Goal: Task Accomplishment & Management: Use online tool/utility

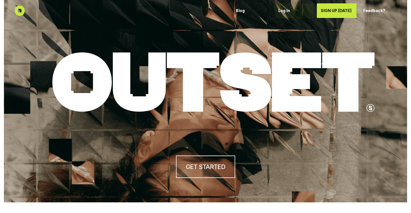
click at [282, 13] on div "Log In" at bounding box center [295, 10] width 32 height 9
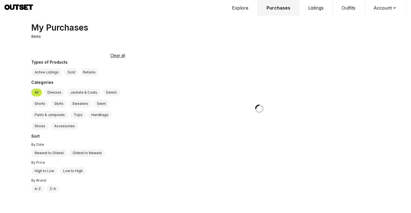
click at [353, 9] on button "Outfits" at bounding box center [349, 8] width 32 height 16
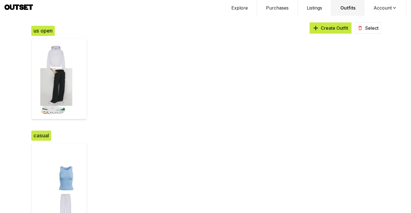
click at [322, 32] on button "Create Outfit" at bounding box center [331, 27] width 42 height 11
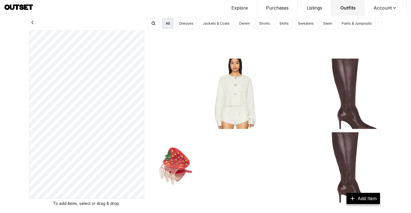
scroll to position [2142, 0]
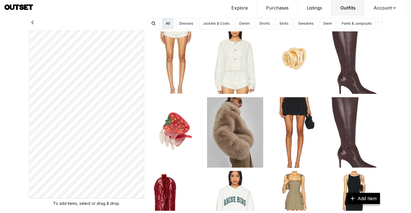
click at [226, 75] on img at bounding box center [235, 58] width 56 height 70
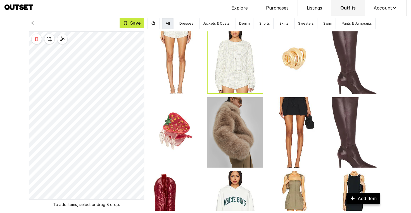
click at [183, 51] on img at bounding box center [176, 58] width 56 height 70
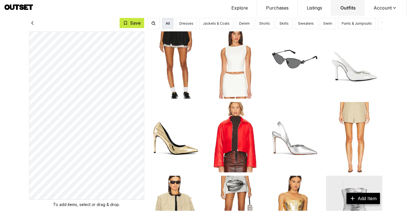
scroll to position [2469, 0]
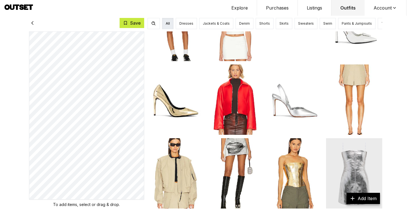
click at [396, 50] on div "Save To add items, select or drag & drop. All Dresses Jackets & Coats Denim Sho…" at bounding box center [205, 106] width 411 height 213
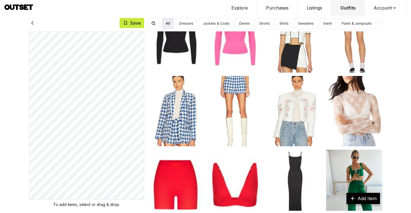
scroll to position [3965, 0]
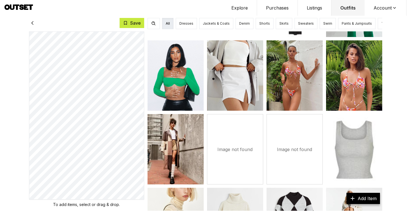
click at [278, 7] on button "Purchases" at bounding box center [277, 8] width 41 height 16
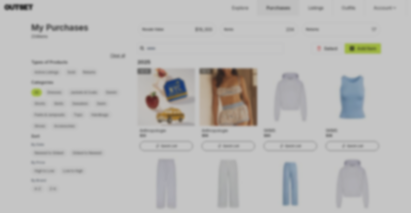
click at [233, 45] on div at bounding box center [205, 106] width 411 height 213
click at [216, 36] on div at bounding box center [205, 106] width 411 height 213
click at [220, 1] on div at bounding box center [205, 106] width 411 height 213
